Goal: Use online tool/utility: Utilize a website feature to perform a specific function

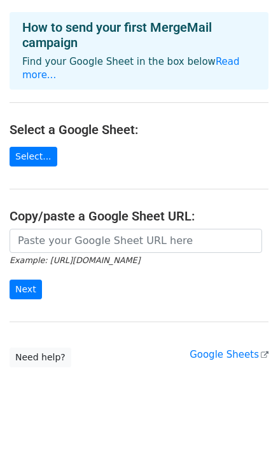
scroll to position [54, 0]
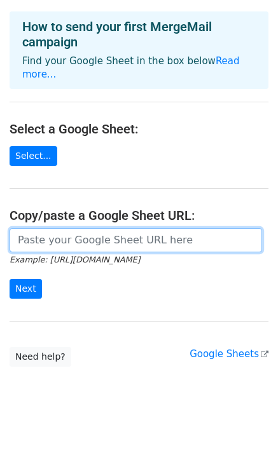
click at [128, 228] on input "url" at bounding box center [136, 240] width 252 height 24
paste input "[URL][DOMAIN_NAME]"
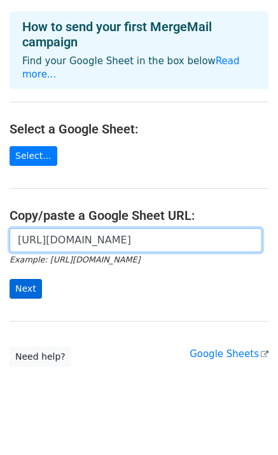
type input "[URL][DOMAIN_NAME]"
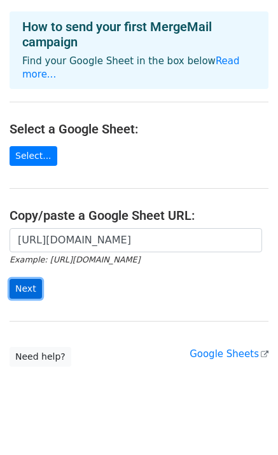
scroll to position [0, 0]
click at [26, 279] on input "Next" at bounding box center [26, 289] width 32 height 20
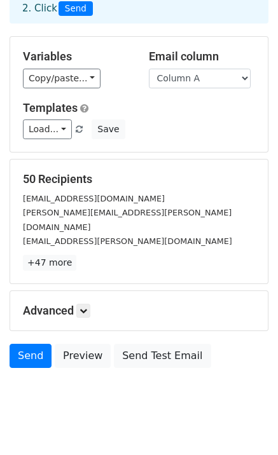
scroll to position [89, 0]
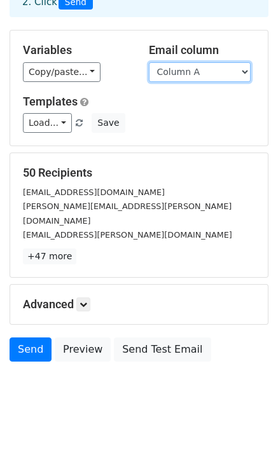
click at [214, 69] on select "Column A" at bounding box center [200, 72] width 102 height 20
click at [149, 62] on select "Column A" at bounding box center [200, 72] width 102 height 20
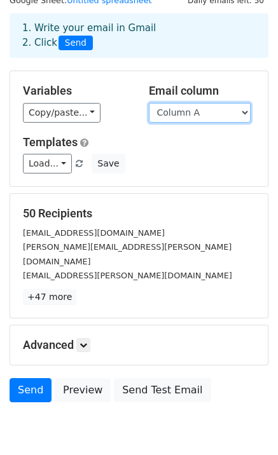
scroll to position [25, 0]
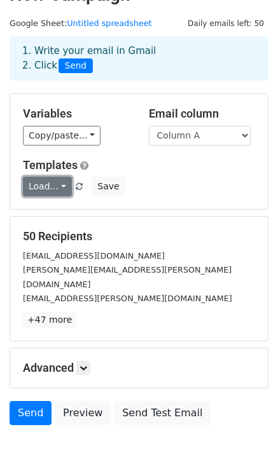
click at [58, 191] on link "Load..." at bounding box center [47, 187] width 49 height 20
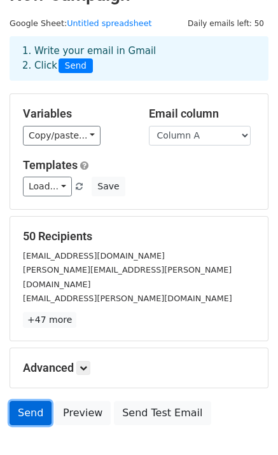
click at [33, 401] on link "Send" at bounding box center [31, 413] width 42 height 24
click at [35, 401] on link "Send" at bounding box center [31, 413] width 42 height 24
click at [36, 401] on link "Send" at bounding box center [31, 413] width 42 height 24
click at [122, 266] on small "[PERSON_NAME][EMAIL_ADDRESS][PERSON_NAME][DOMAIN_NAME]" at bounding box center [127, 277] width 208 height 24
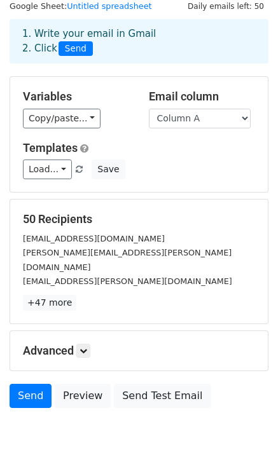
scroll to position [89, 0]
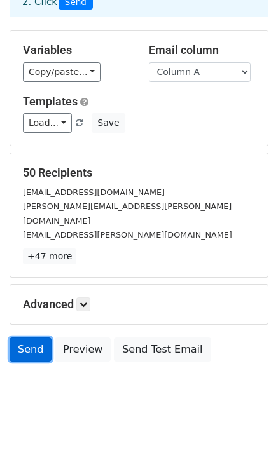
click at [36, 338] on link "Send" at bounding box center [31, 350] width 42 height 24
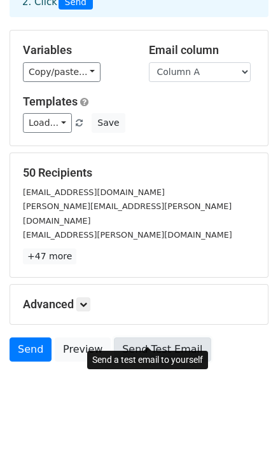
click at [133, 338] on link "Send Test Email" at bounding box center [162, 350] width 97 height 24
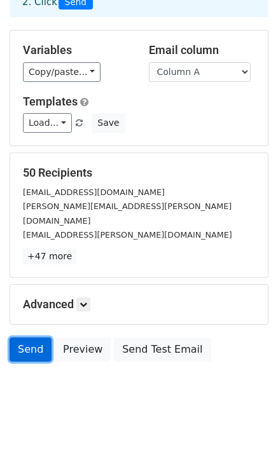
click at [28, 338] on link "Send" at bounding box center [31, 350] width 42 height 24
